Goal: Task Accomplishment & Management: Use online tool/utility

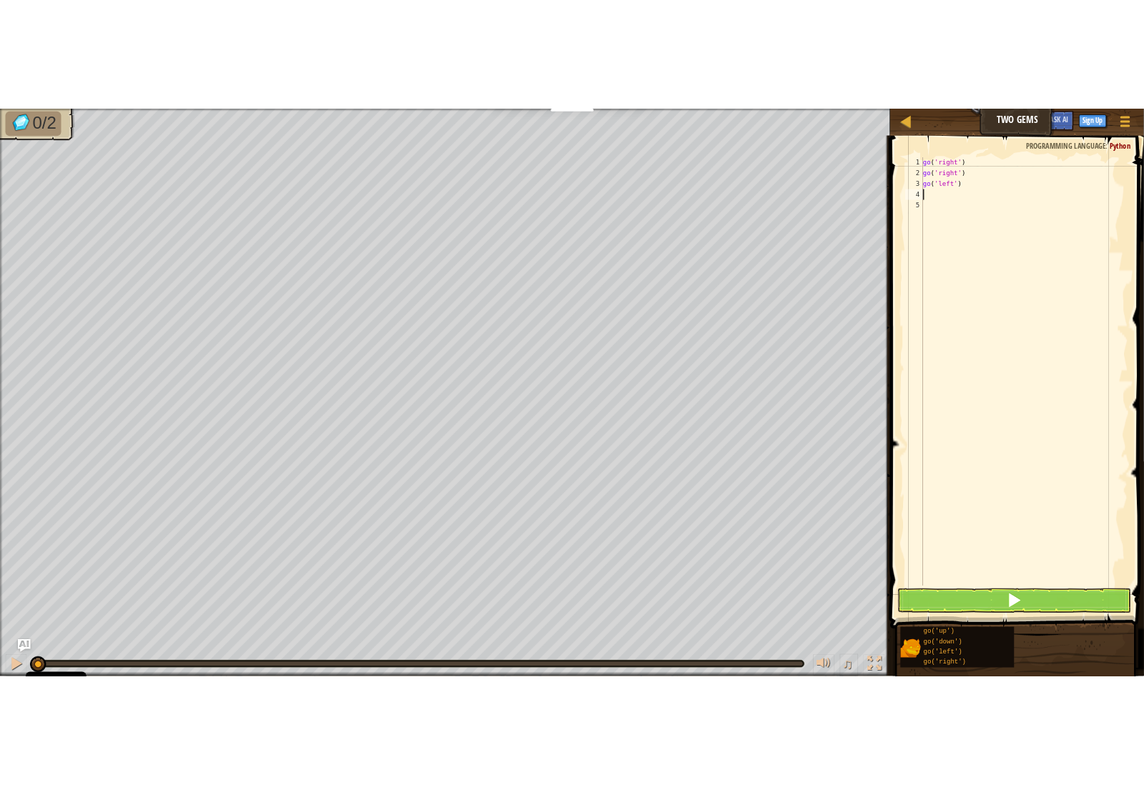
scroll to position [6, 0]
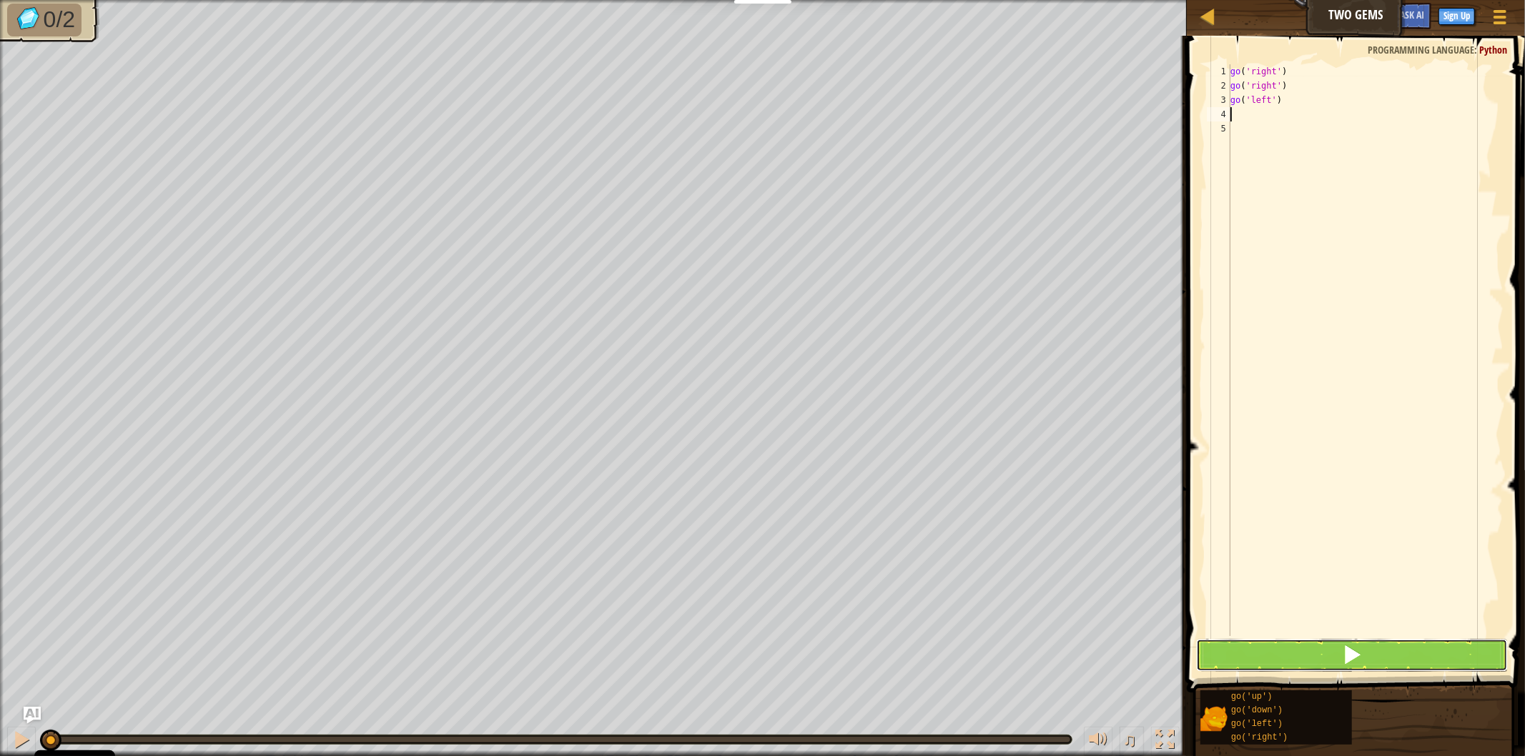
click at [1351, 642] on button at bounding box center [1352, 655] width 312 height 33
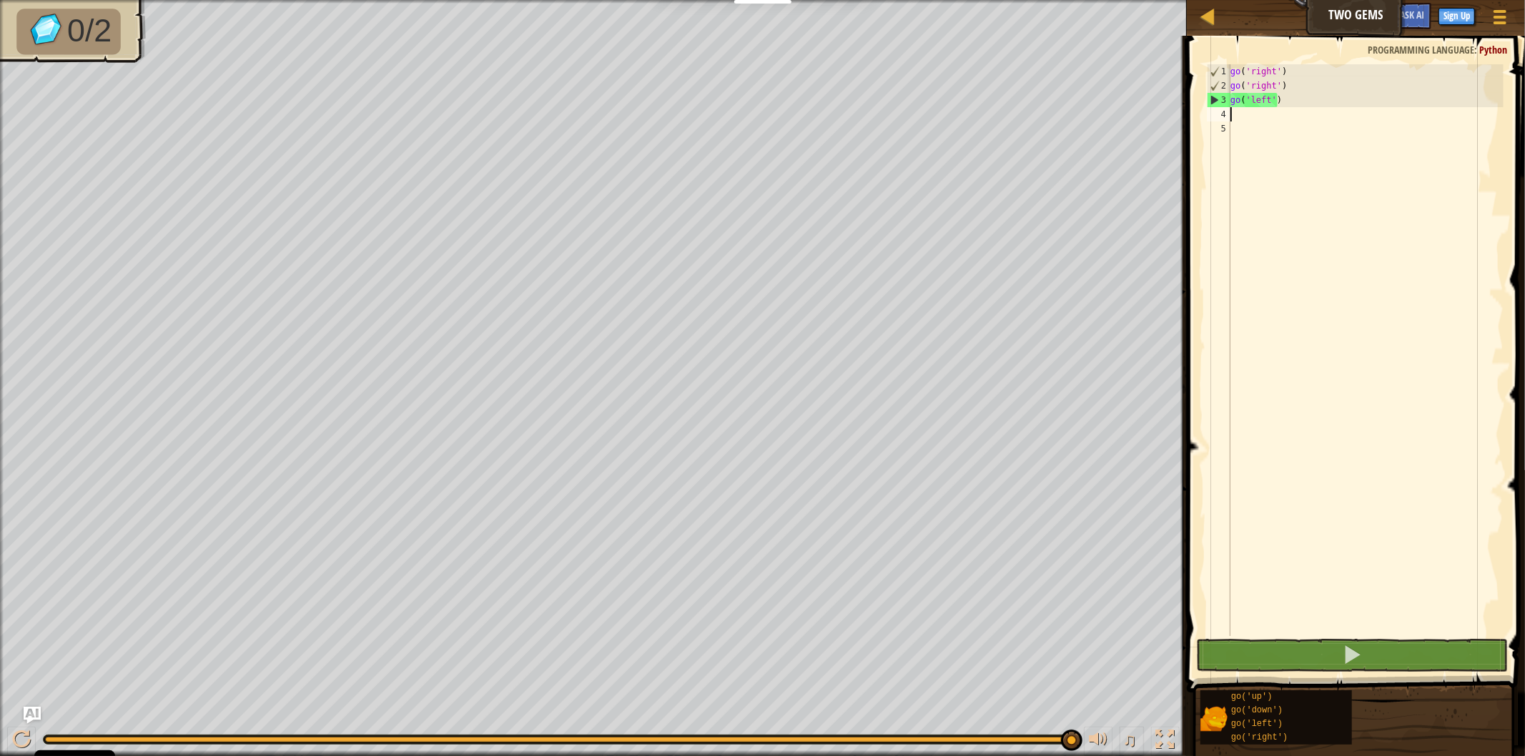
click at [1291, 96] on div "go ( 'right' ) go ( 'right' ) go ( 'left' )" at bounding box center [1365, 364] width 276 height 600
type textarea "g"
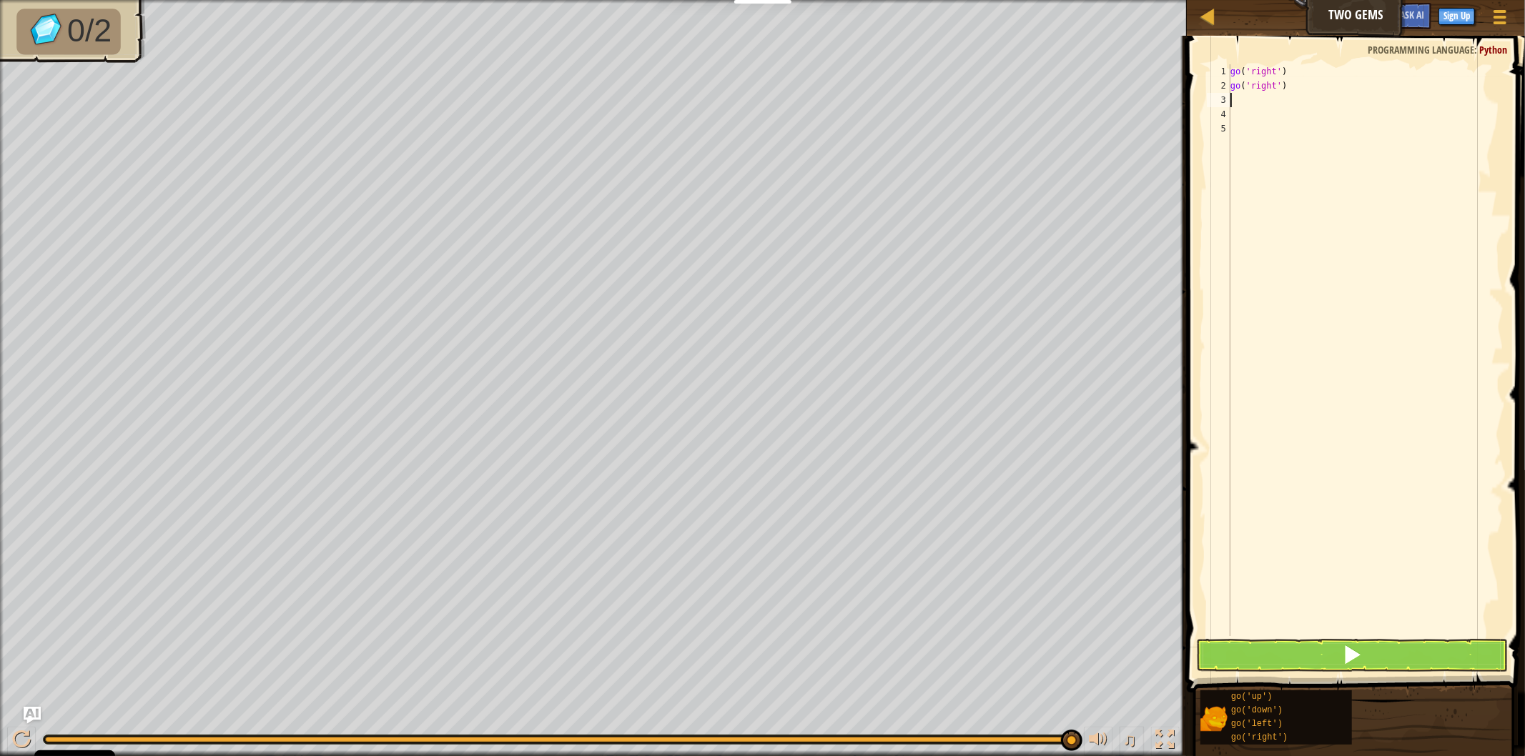
type textarea "go('right')"
click at [1284, 104] on div "go ( 'right' ) go ( 'right' )" at bounding box center [1365, 364] width 276 height 600
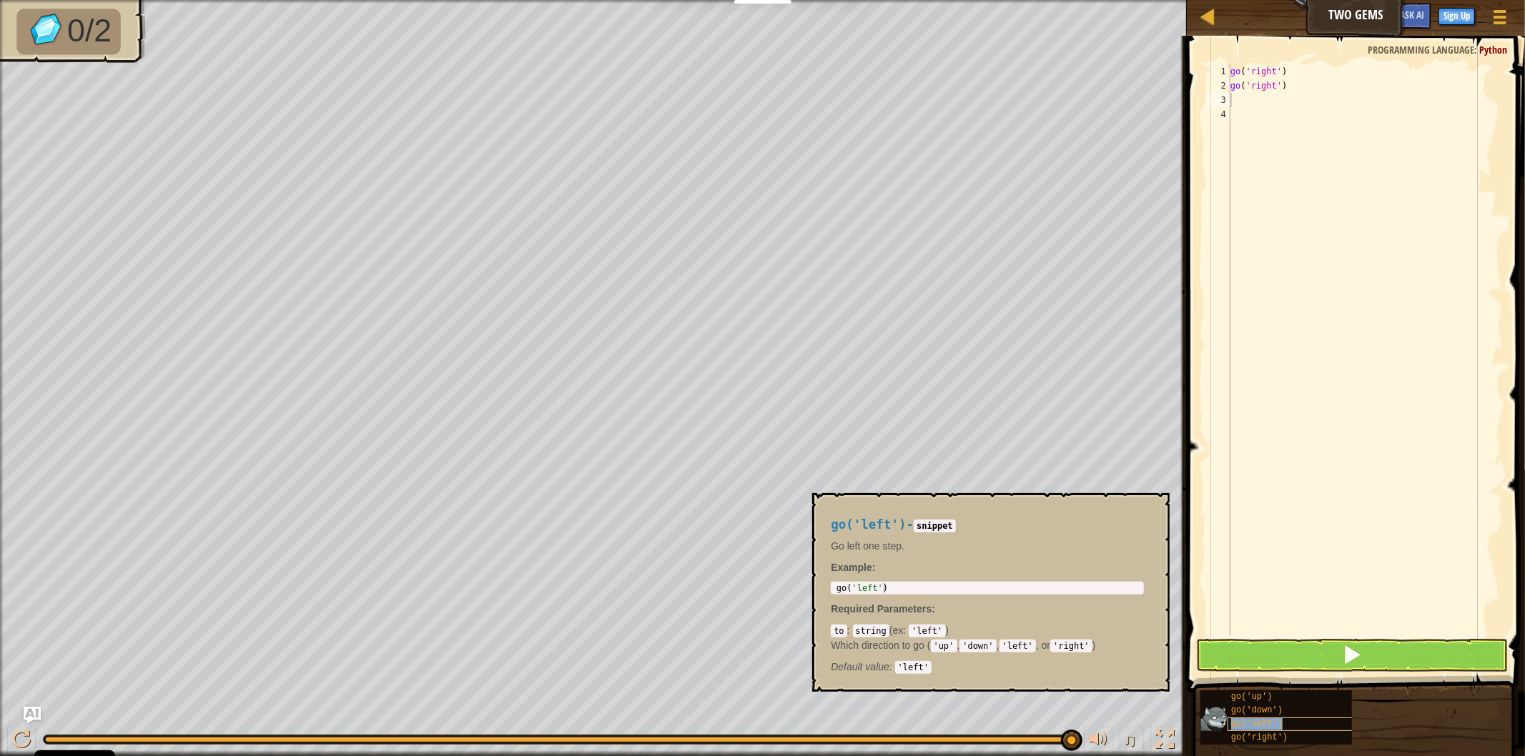
click at [1282, 719] on div "go('left')" at bounding box center [1303, 725] width 152 height 14
click at [1287, 719] on div "go('left')" at bounding box center [1303, 725] width 152 height 14
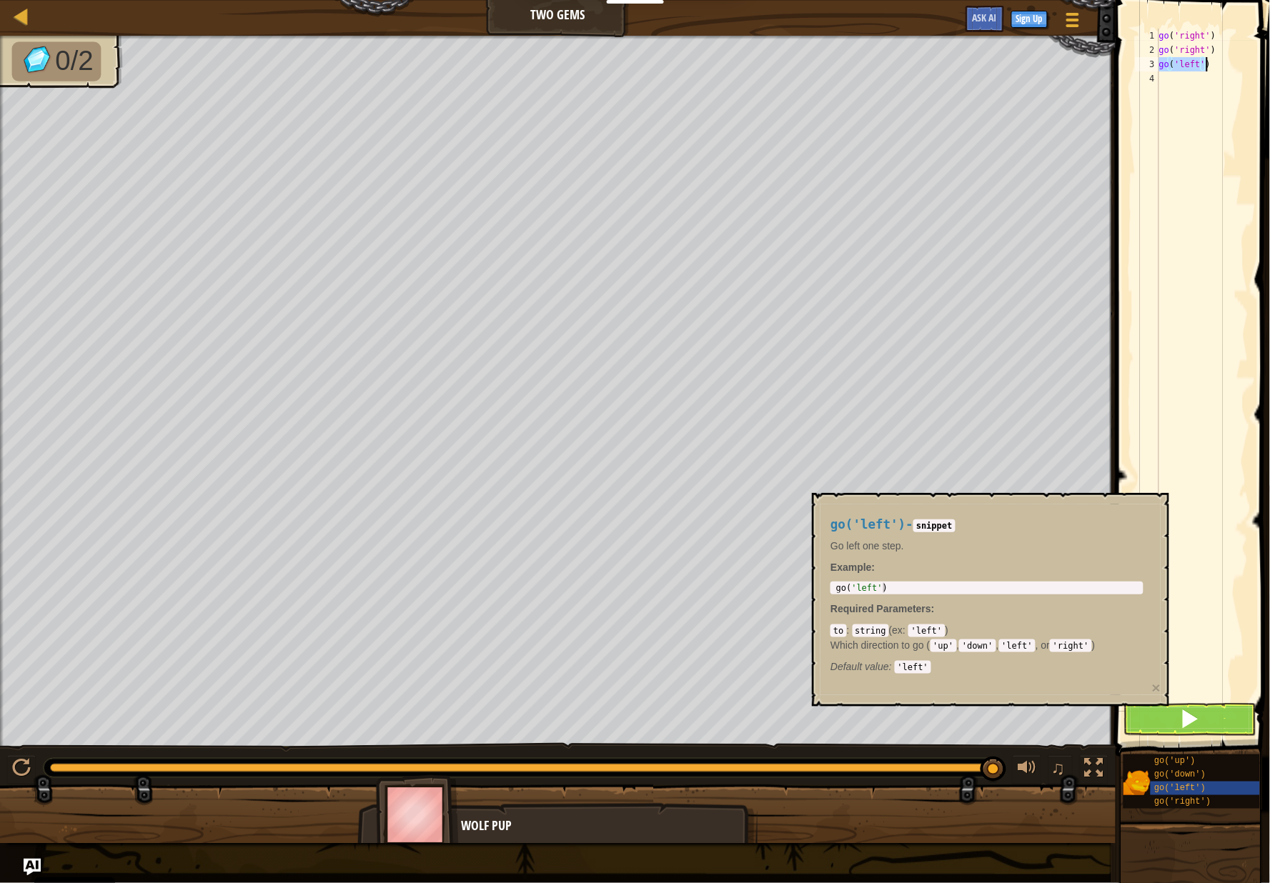
click at [1222, 69] on div "go ( 'right' ) go ( 'right' ) go ( 'left' )" at bounding box center [1203, 365] width 92 height 672
drag, startPoint x: 1222, startPoint y: 69, endPoint x: 1169, endPoint y: 65, distance: 53.7
click at [1169, 65] on div "go ( 'right' ) go ( 'right' ) go ( 'left' )" at bounding box center [1203, 379] width 92 height 700
type textarea "g"
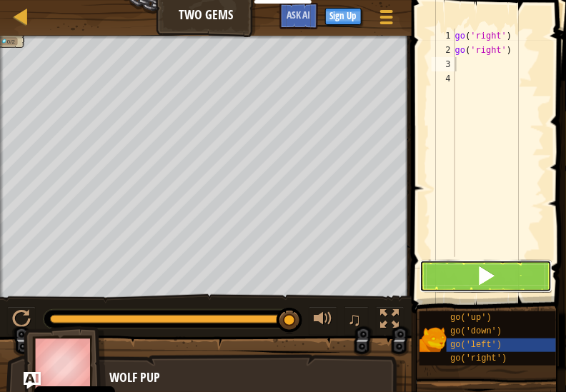
click at [447, 272] on button at bounding box center [486, 276] width 133 height 33
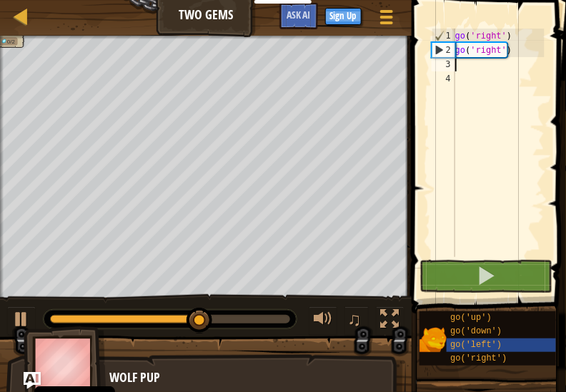
click at [477, 65] on div "go ( 'right' ) go ( 'right' )" at bounding box center [498, 157] width 92 height 257
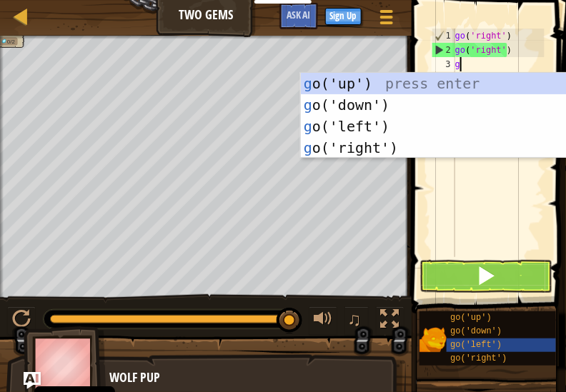
type textarea "go"
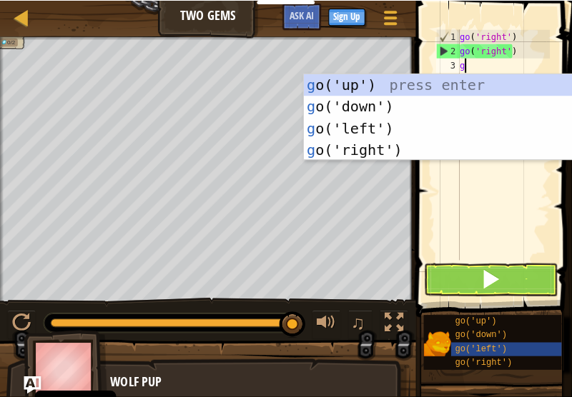
scroll to position [6, 0]
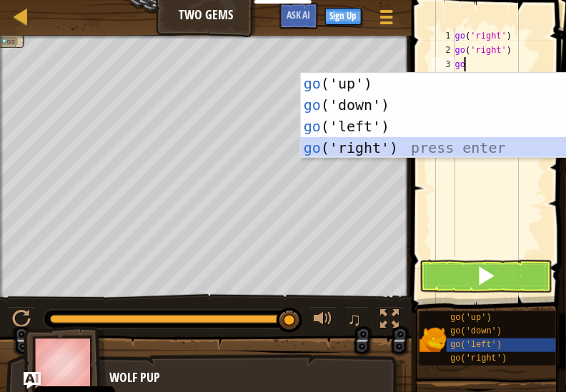
click at [380, 145] on div "go ('up') press enter go ('down') press enter go ('left') press enter go ('righ…" at bounding box center [436, 137] width 270 height 129
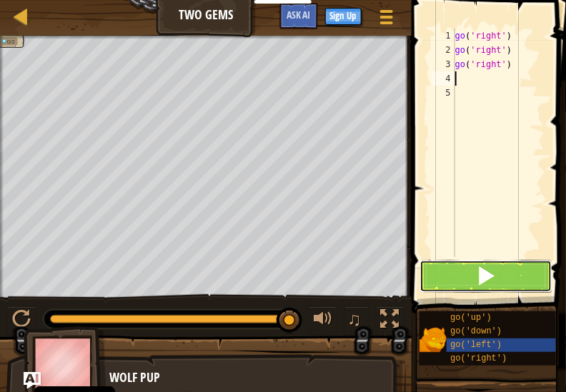
click at [503, 271] on button at bounding box center [486, 276] width 133 height 33
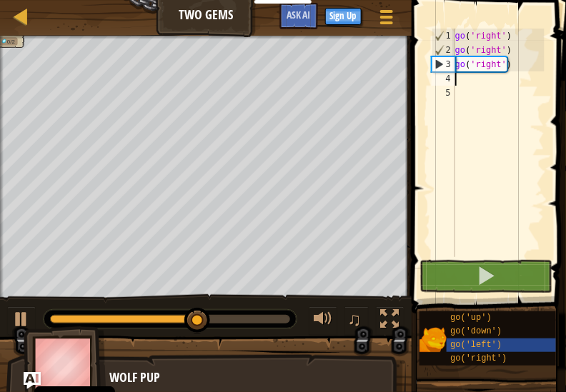
click at [461, 80] on div "go ( 'right' ) go ( 'right' ) go ( 'right' )" at bounding box center [498, 157] width 92 height 257
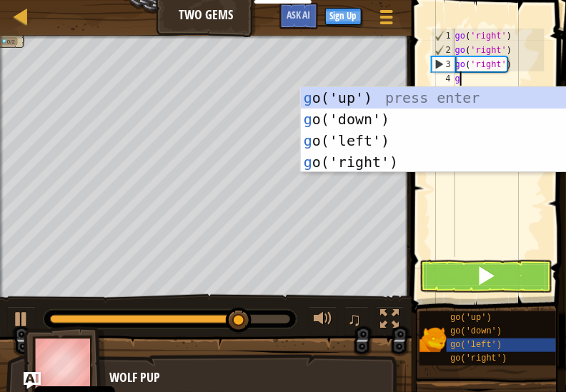
type textarea "go"
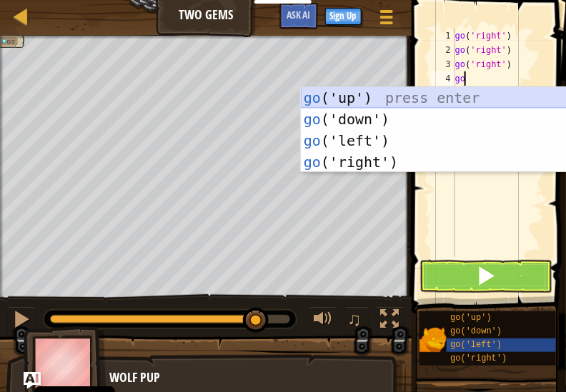
click at [445, 98] on div "go ('up') press enter go ('down') press enter go ('left') press enter go ('righ…" at bounding box center [436, 151] width 270 height 129
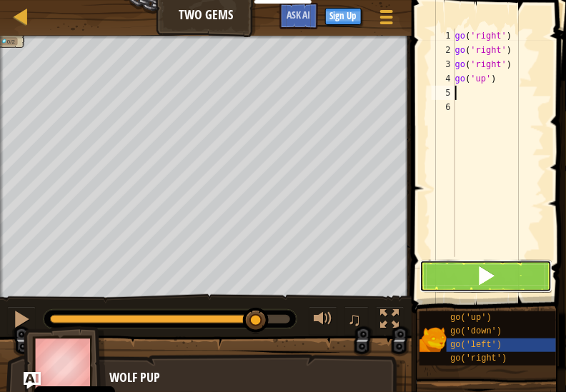
click at [473, 276] on button at bounding box center [486, 276] width 133 height 33
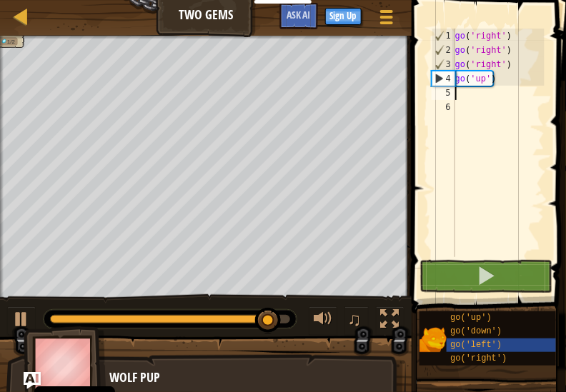
click at [475, 94] on div "go ( 'right' ) go ( 'right' ) go ( 'right' ) go ( 'up' )" at bounding box center [498, 157] width 92 height 257
type textarea "go"
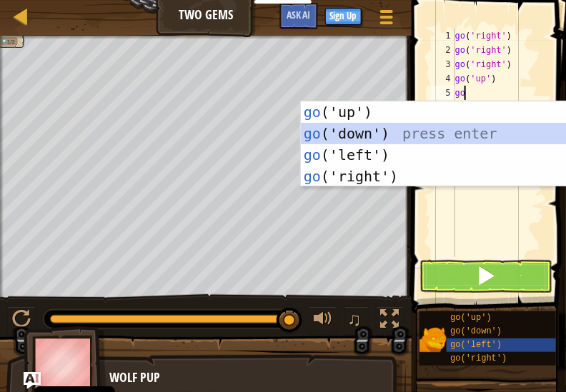
click at [348, 138] on div "go ('up') press enter go ('down') press enter go ('left') press enter go ('righ…" at bounding box center [436, 166] width 270 height 129
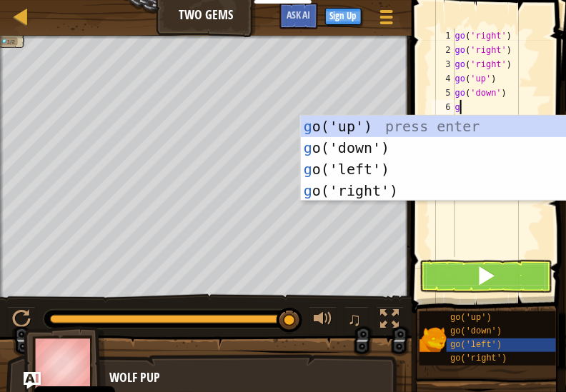
type textarea "go"
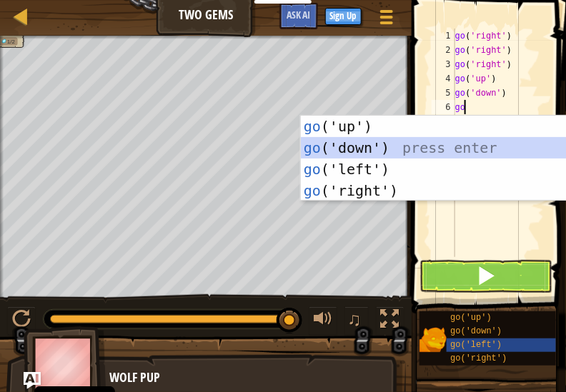
click at [374, 154] on div "go ('up') press enter go ('down') press enter go ('left') press enter go ('righ…" at bounding box center [436, 180] width 270 height 129
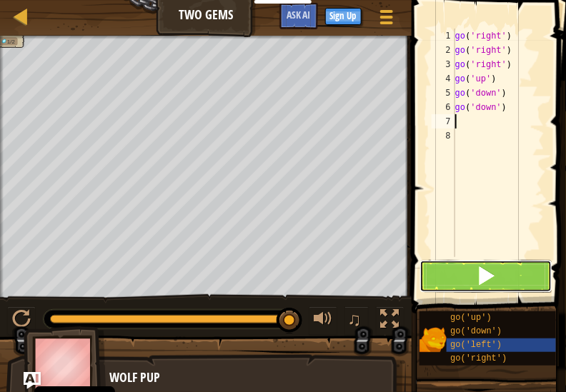
click at [480, 279] on span at bounding box center [486, 276] width 20 height 20
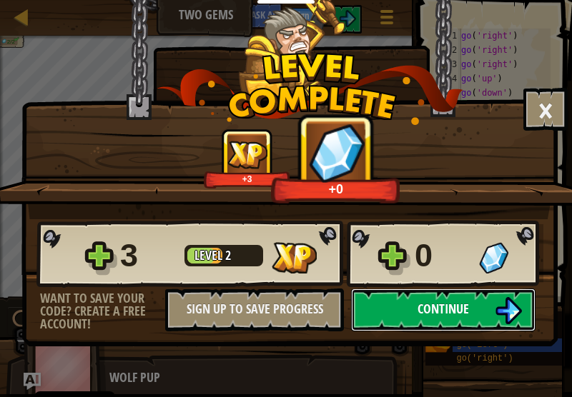
click at [468, 313] on span "Continue" at bounding box center [442, 309] width 51 height 18
